Goal: Go to known website: Go to known website

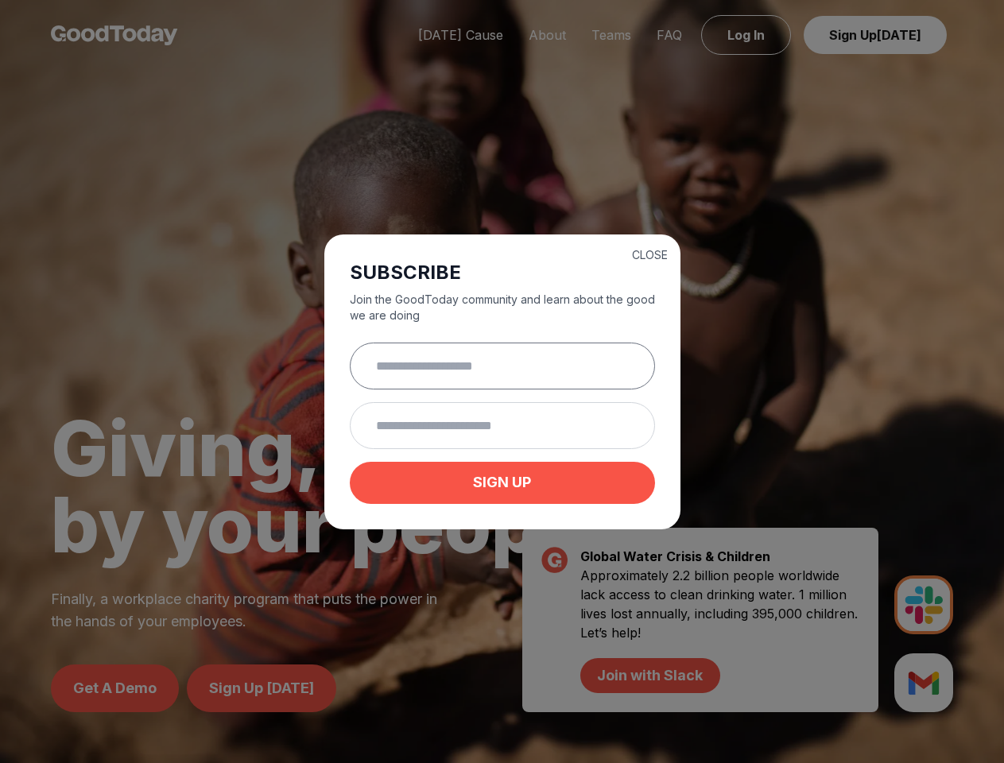
click at [502, 382] on input "text" at bounding box center [502, 366] width 305 height 47
click at [650, 253] on button "CLOSE" at bounding box center [650, 255] width 36 height 16
